Goal: Transaction & Acquisition: Book appointment/travel/reservation

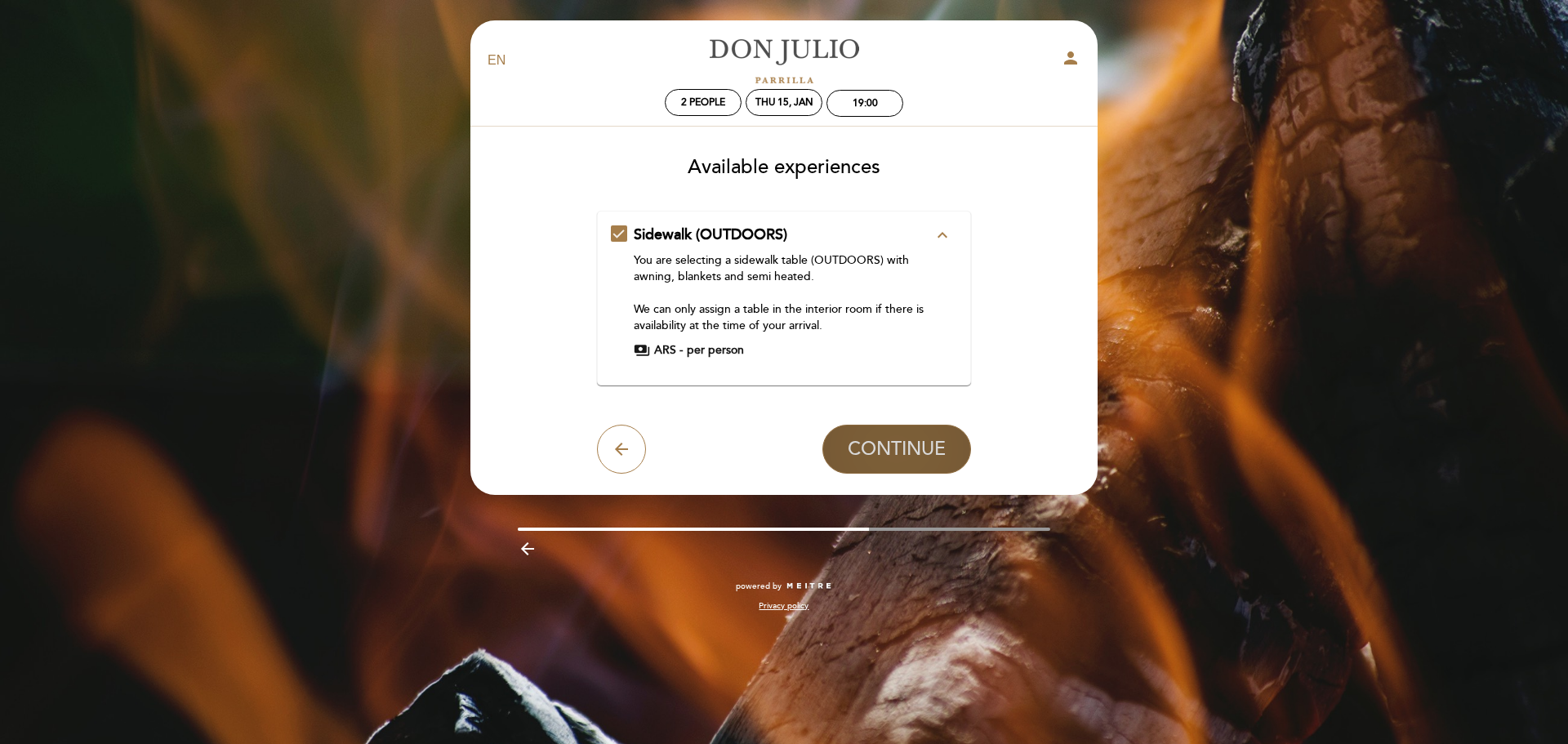
click at [903, 452] on span "CONTINUE" at bounding box center [897, 448] width 98 height 23
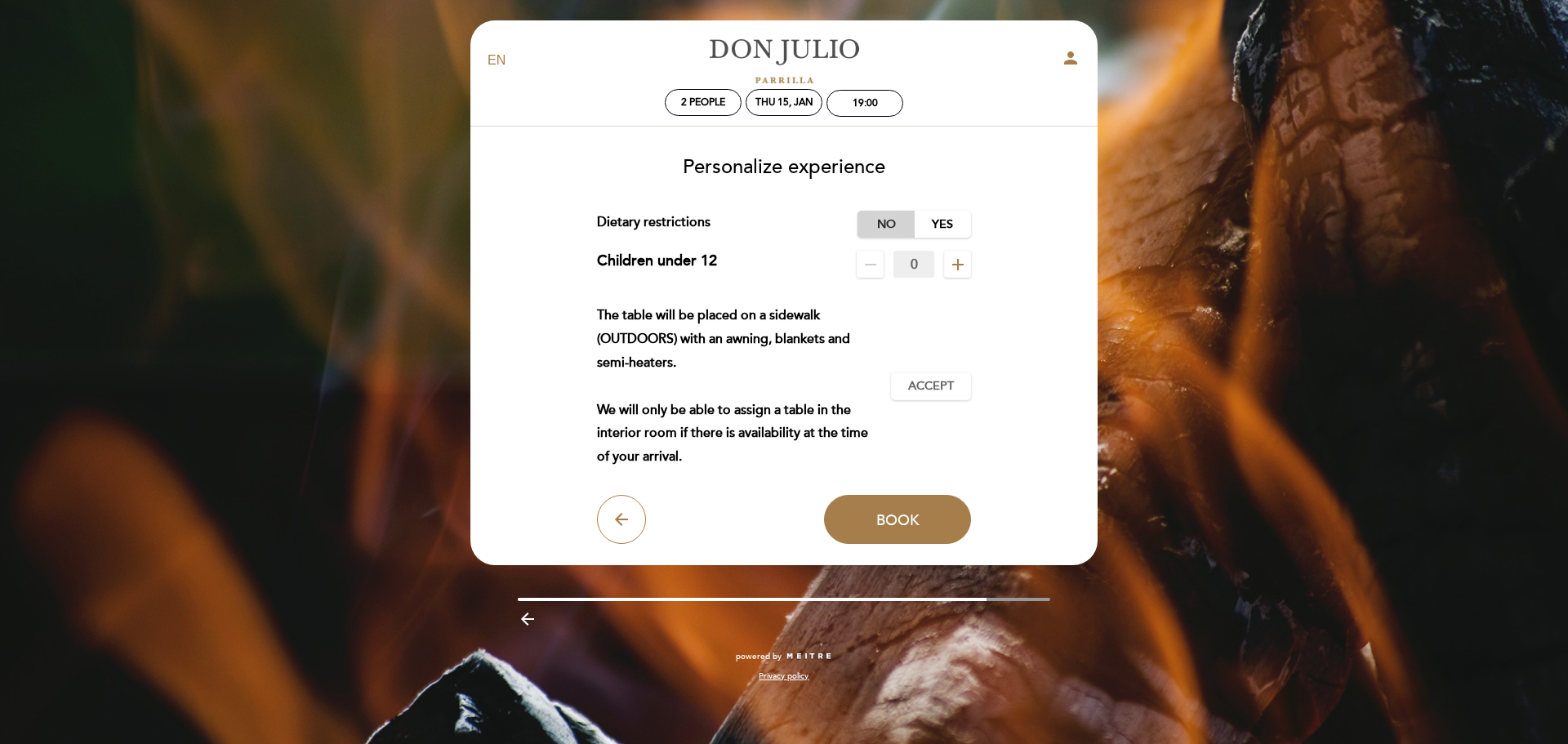
click at [890, 220] on label "No" at bounding box center [886, 224] width 57 height 27
click at [924, 388] on span "Accept" at bounding box center [931, 386] width 46 height 17
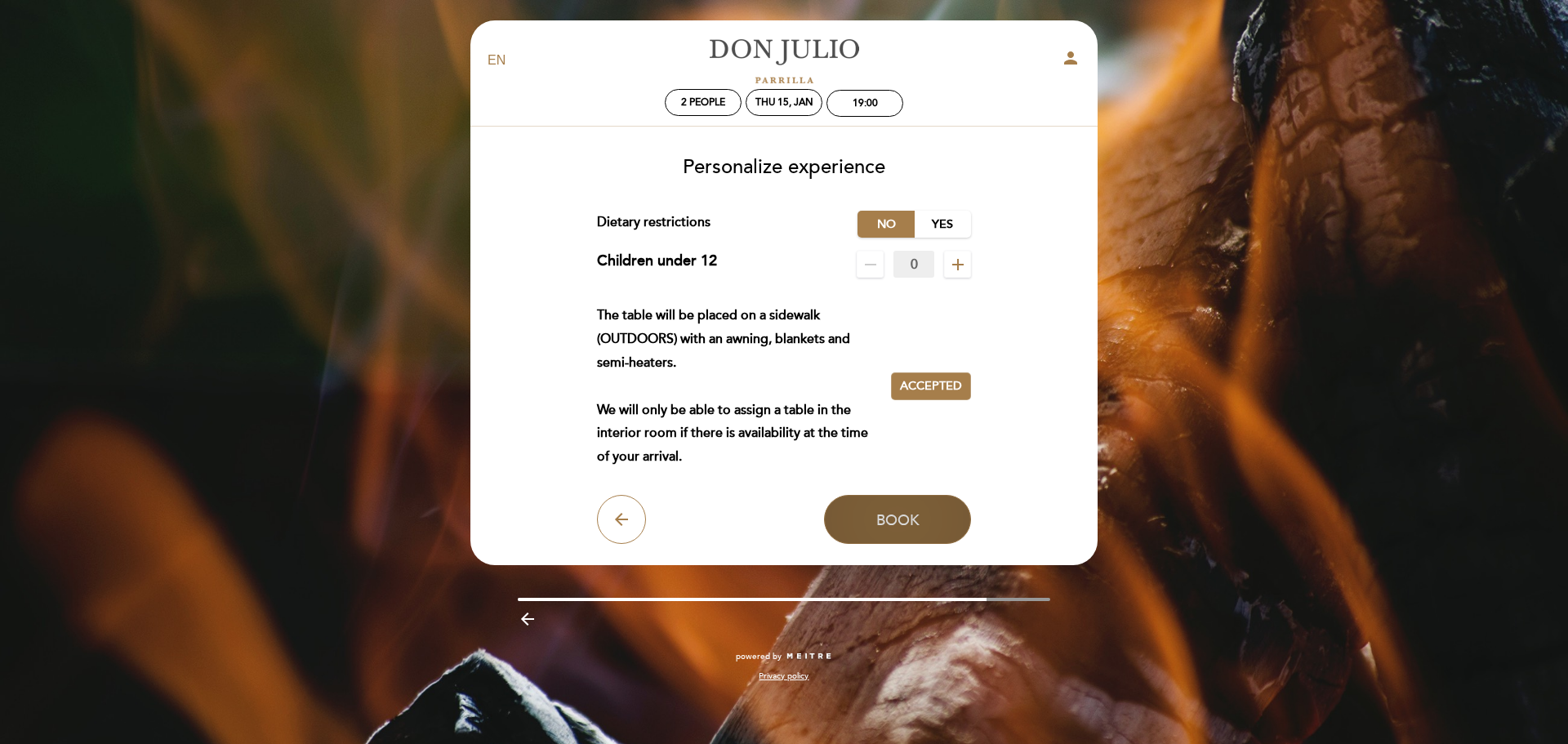
click at [909, 503] on button "Book" at bounding box center [897, 519] width 147 height 49
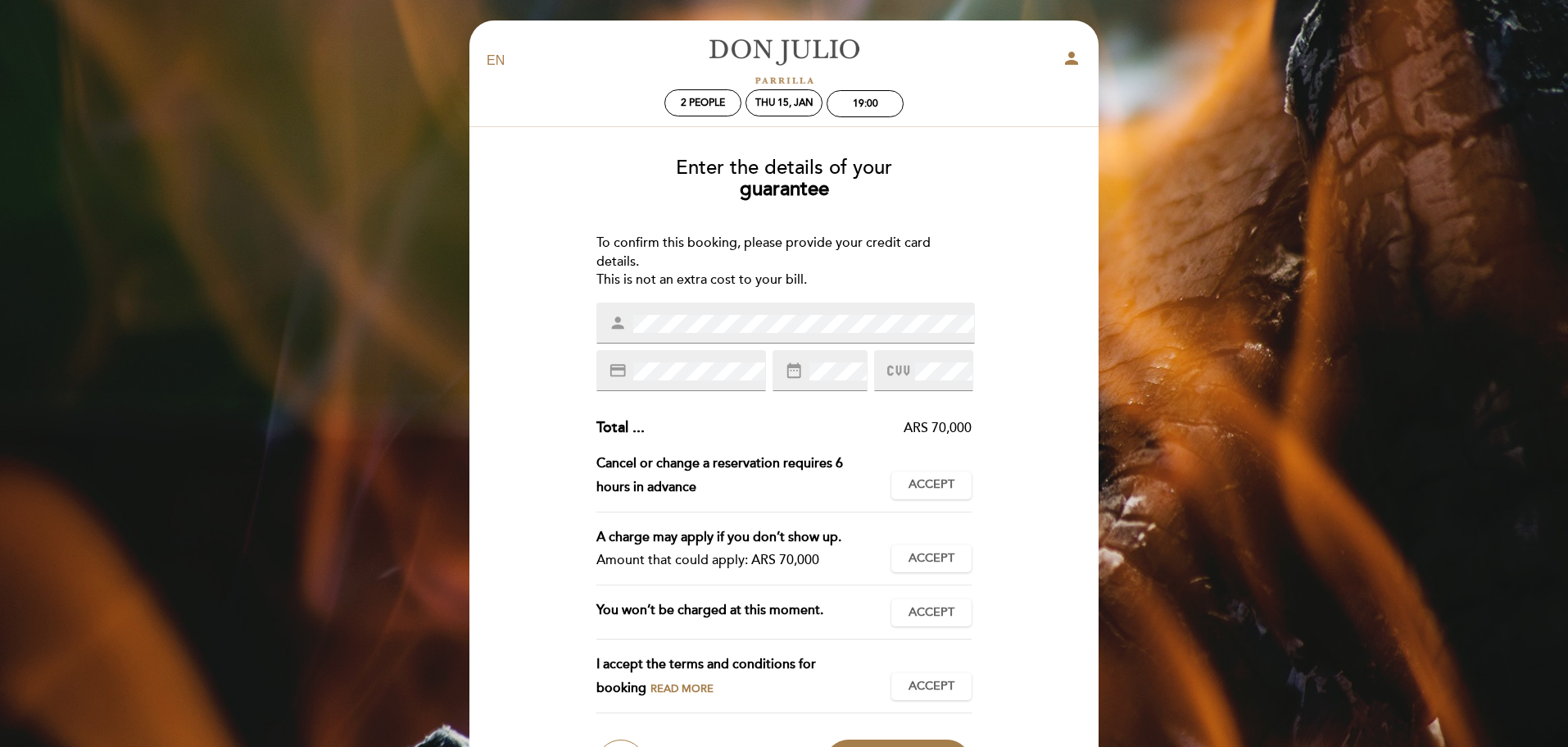
click at [801, 369] on icon "date_range" at bounding box center [794, 370] width 18 height 18
drag, startPoint x: 973, startPoint y: 429, endPoint x: 919, endPoint y: 428, distance: 54.0
click at [919, 428] on div "Enter the details of your guarantee To confirm this booking, please provide you…" at bounding box center [784, 466] width 606 height 644
click at [958, 488] on button "Accept Accepted" at bounding box center [932, 485] width 80 height 28
click at [940, 562] on span "Accept" at bounding box center [932, 559] width 46 height 17
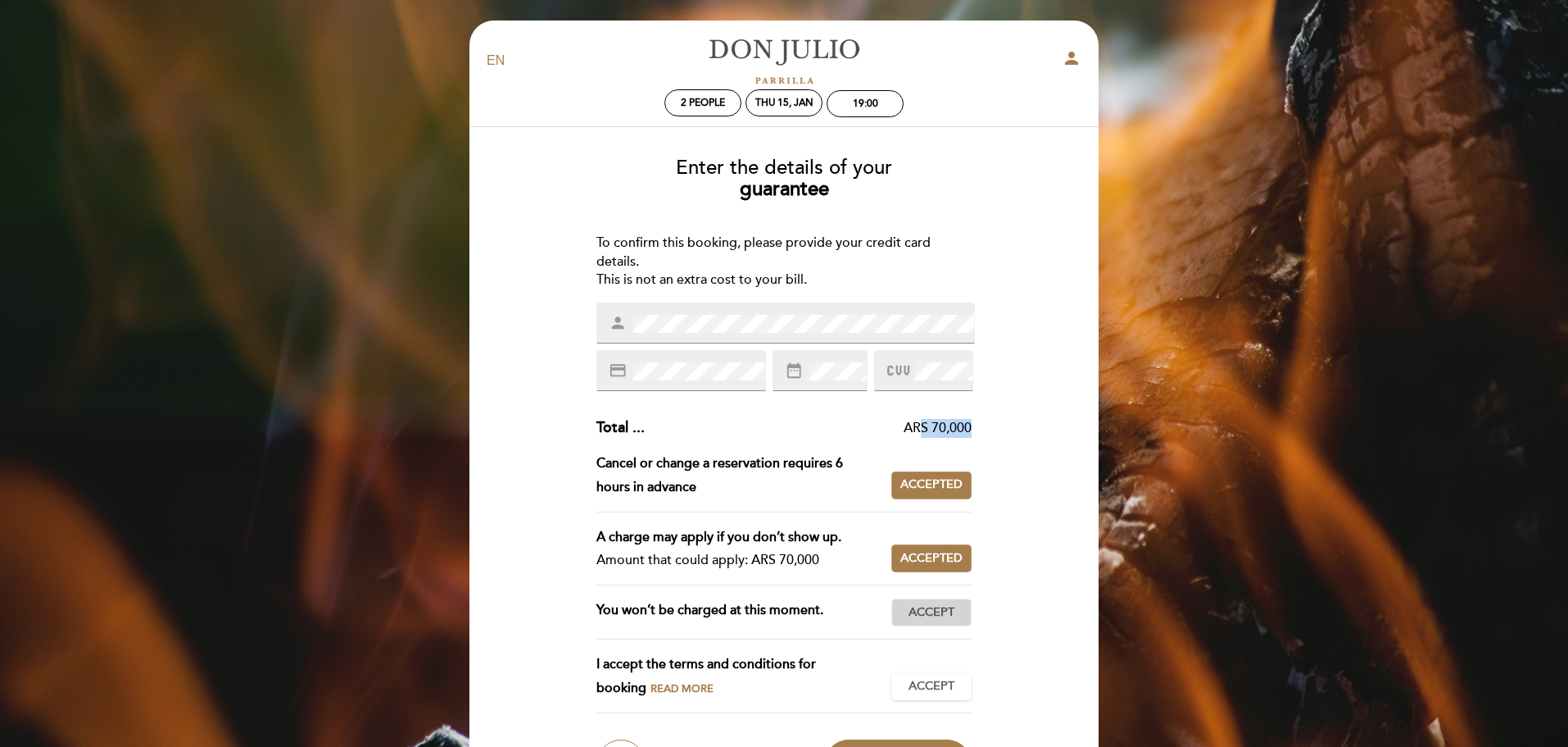
click at [940, 613] on span "Accept" at bounding box center [932, 612] width 46 height 17
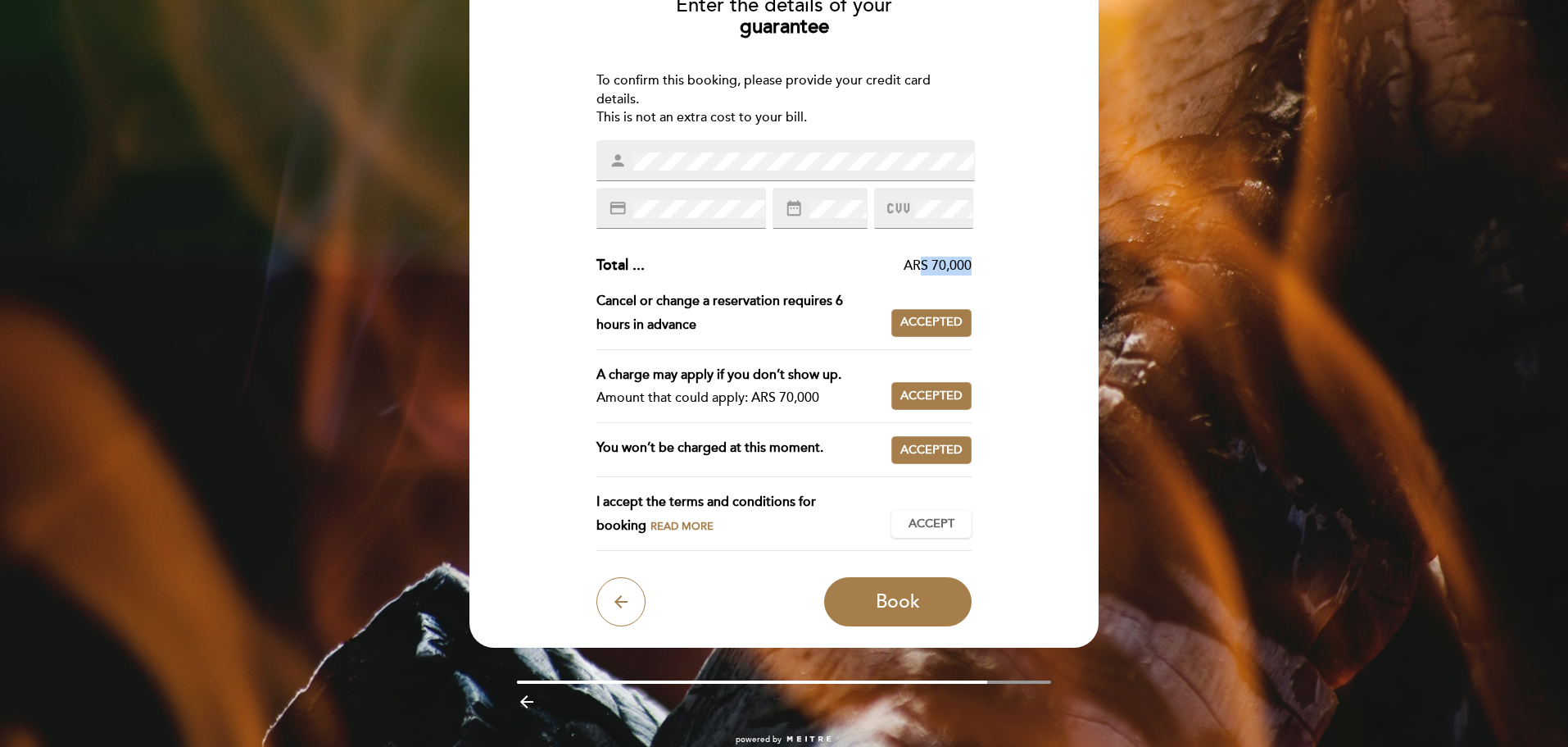
scroll to position [164, 0]
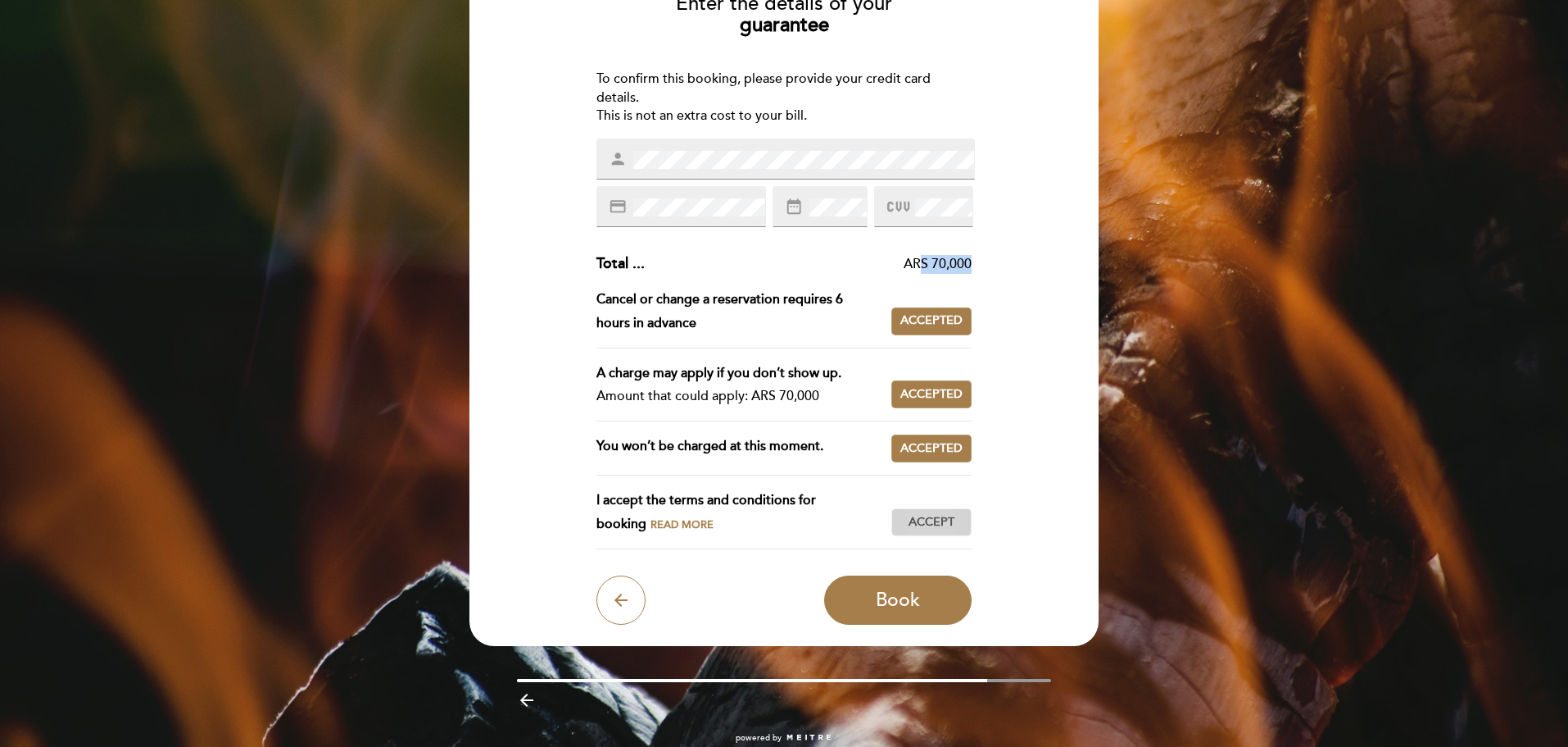
click at [932, 518] on span "Accept" at bounding box center [932, 523] width 46 height 17
click at [899, 605] on span "Book" at bounding box center [898, 599] width 44 height 23
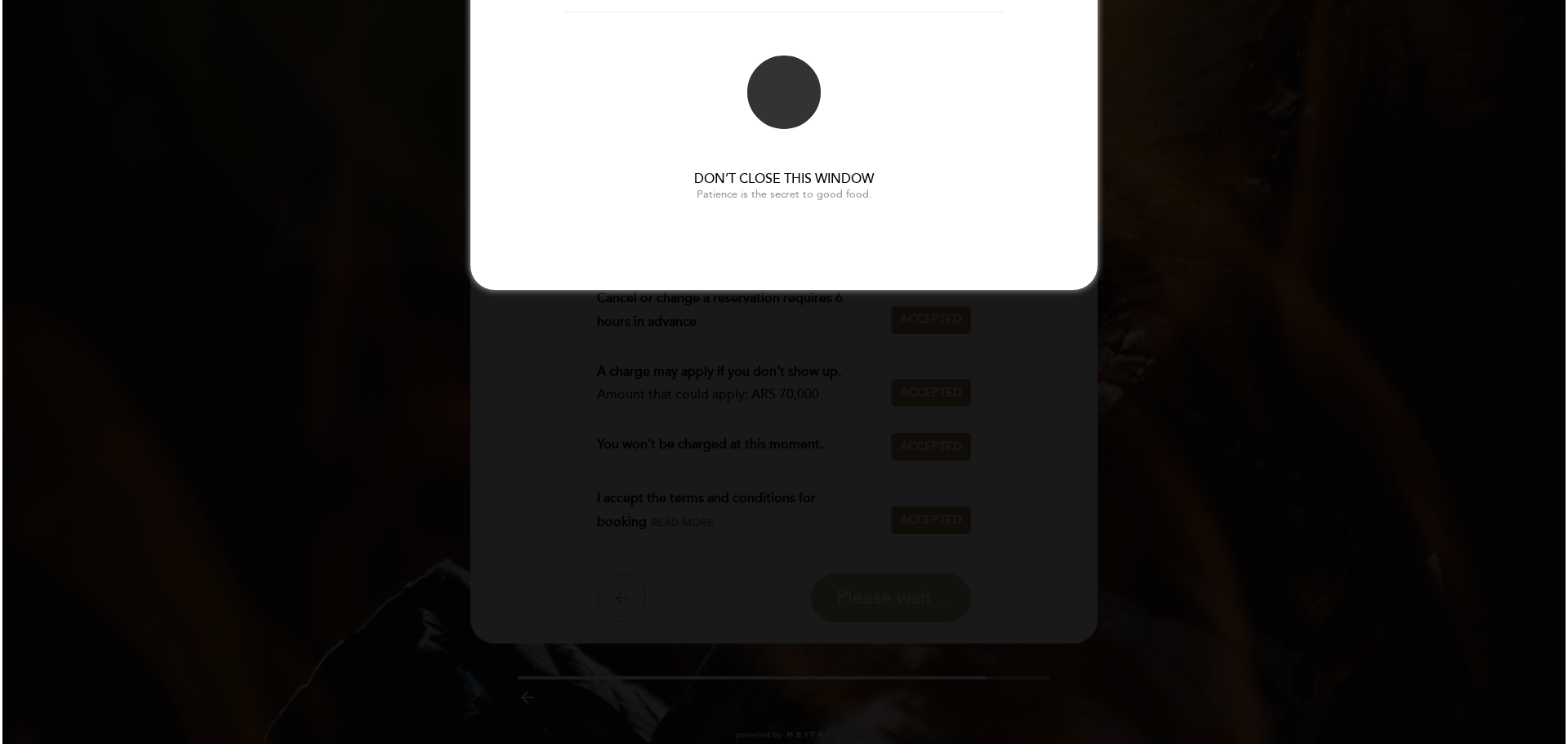
scroll to position [0, 0]
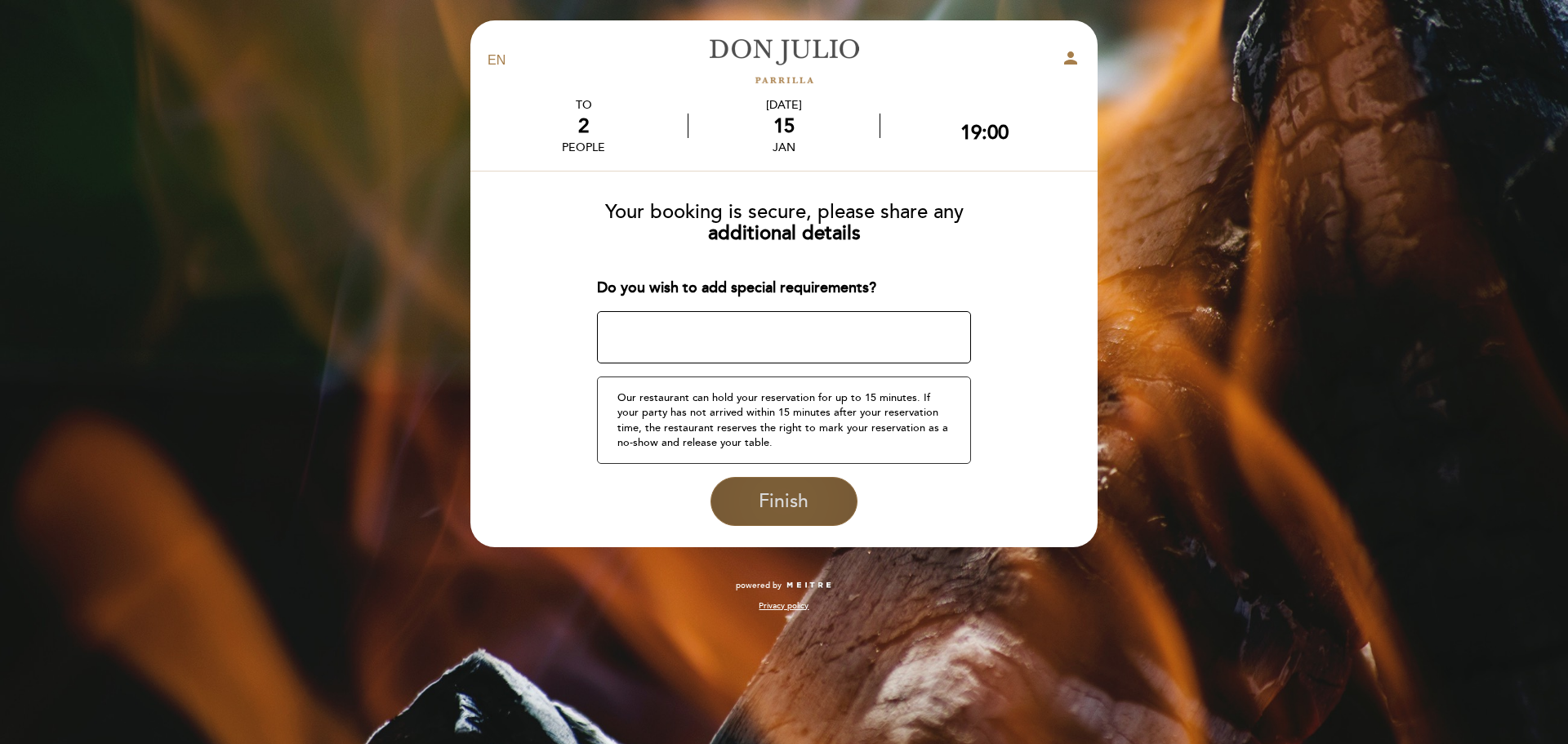
click at [795, 507] on span "Finish" at bounding box center [784, 501] width 50 height 23
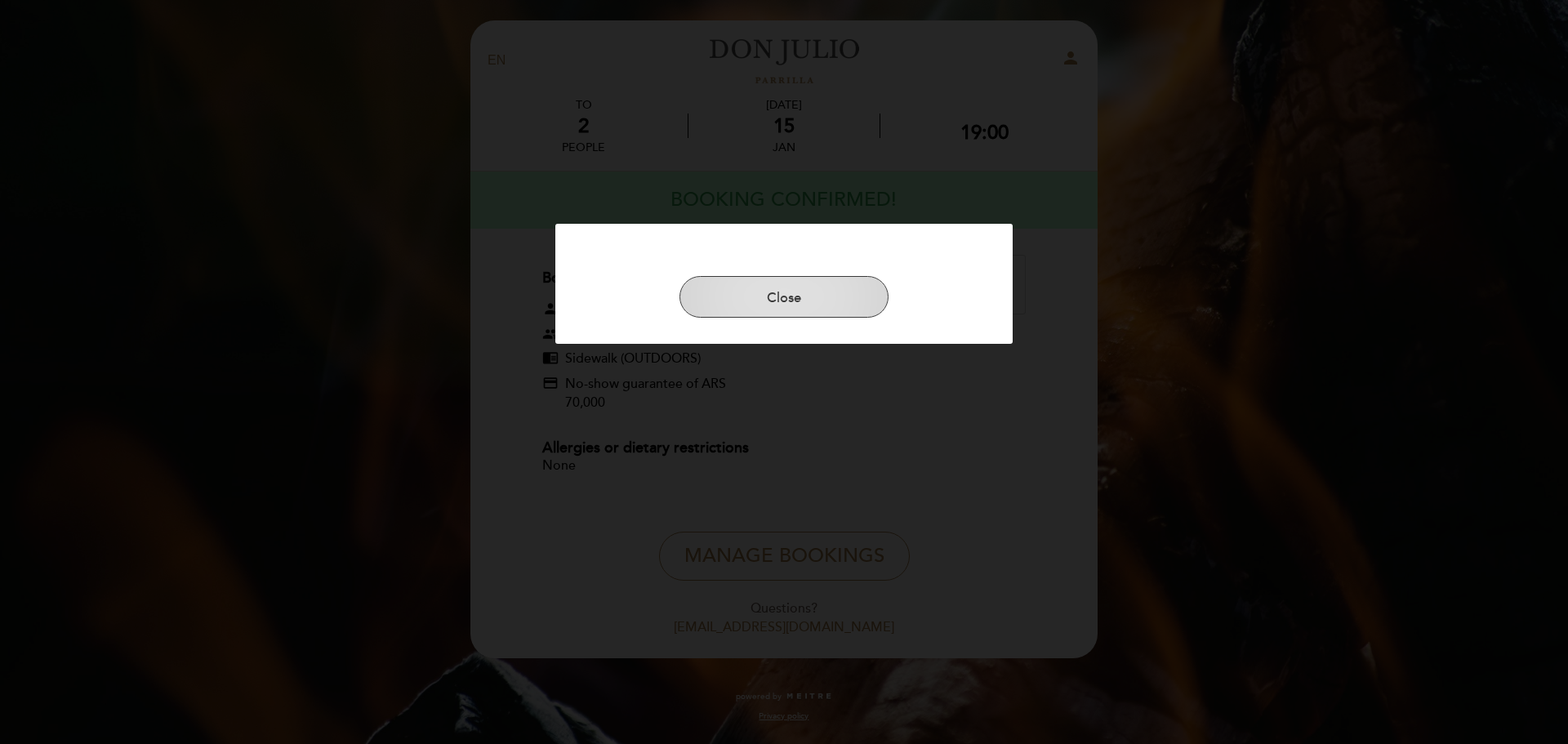
click at [777, 289] on button "Close" at bounding box center [784, 297] width 209 height 42
